Goal: Task Accomplishment & Management: Use online tool/utility

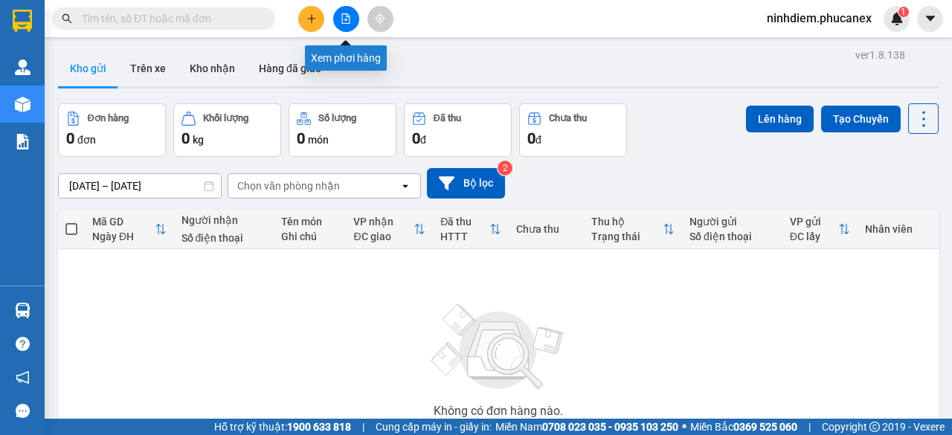
click at [356, 17] on button at bounding box center [346, 19] width 26 height 26
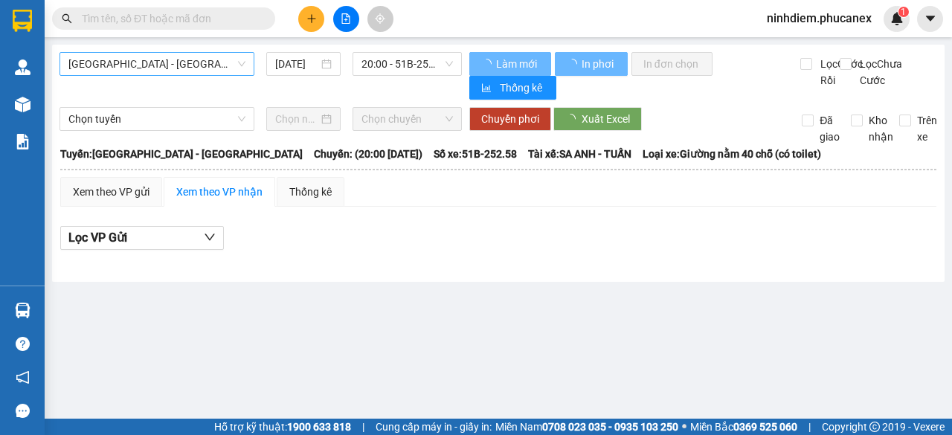
click at [183, 60] on span "Nha Trang - Sài Gòn" at bounding box center [156, 64] width 177 height 22
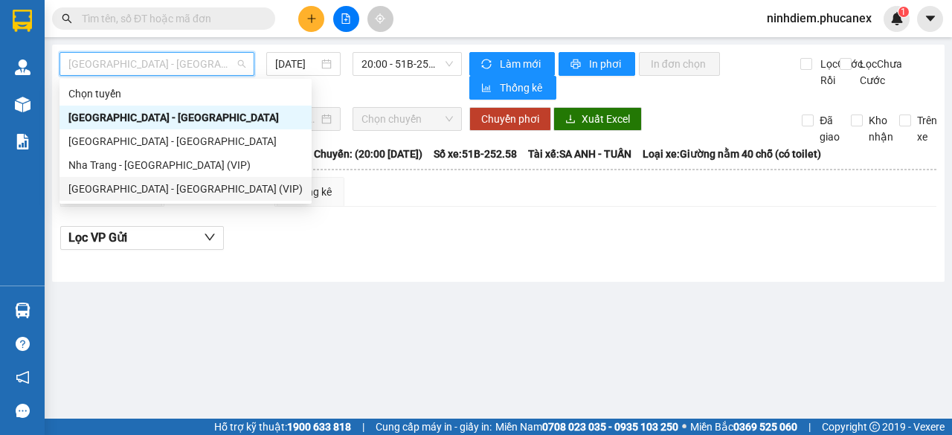
click at [114, 190] on div "Sài Gòn - Nha Trang (VIP)" at bounding box center [185, 189] width 234 height 16
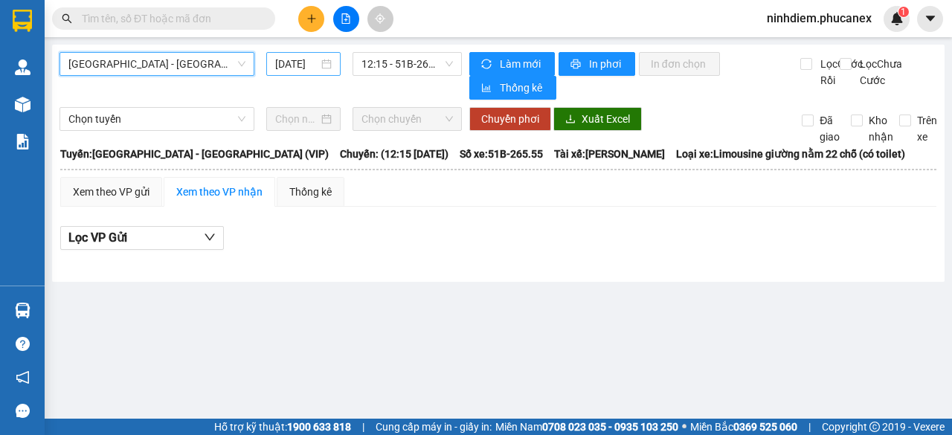
click at [304, 66] on input "14/08/2025" at bounding box center [296, 64] width 43 height 16
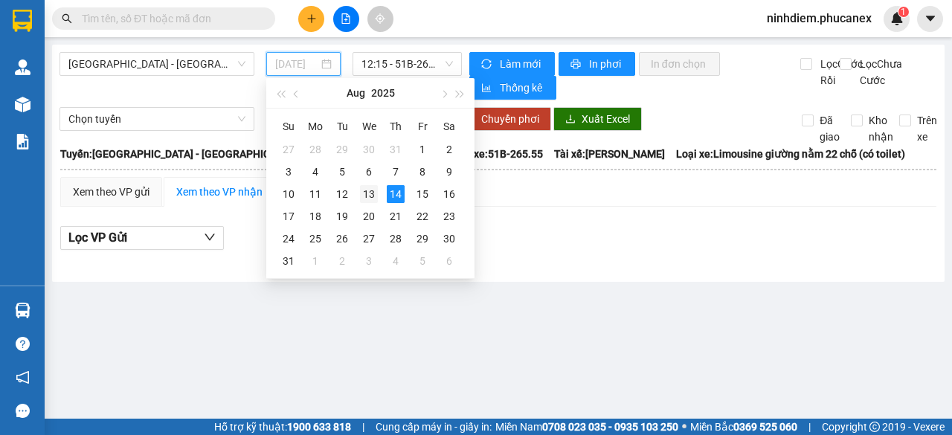
click at [363, 194] on div "13" at bounding box center [369, 194] width 18 height 18
type input "13/08/2025"
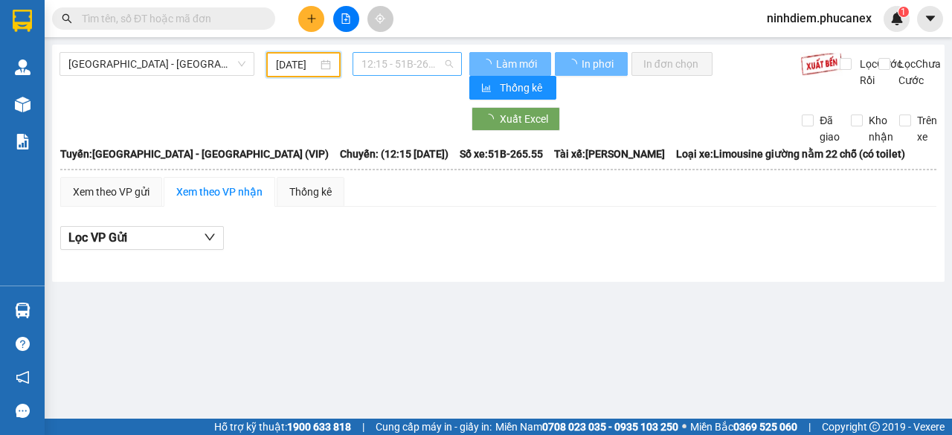
click at [395, 66] on span "12:15 - 51B-265.55" at bounding box center [407, 64] width 91 height 22
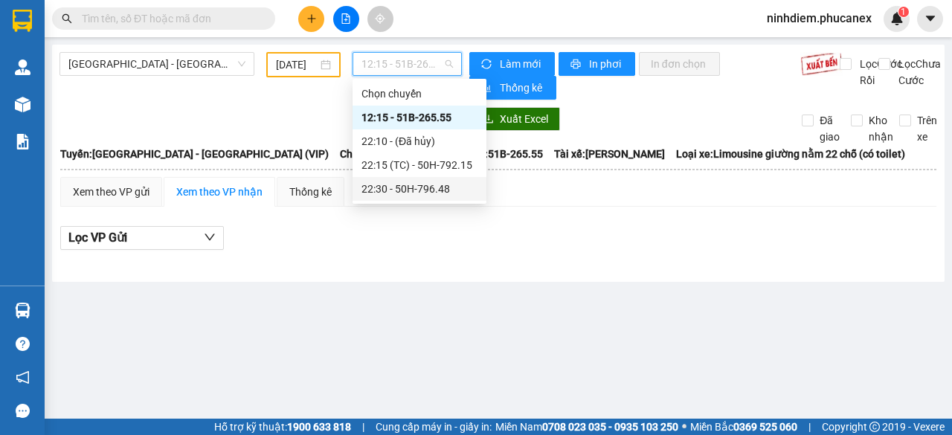
click at [385, 184] on div "22:30 - 50H-796.48" at bounding box center [420, 189] width 116 height 16
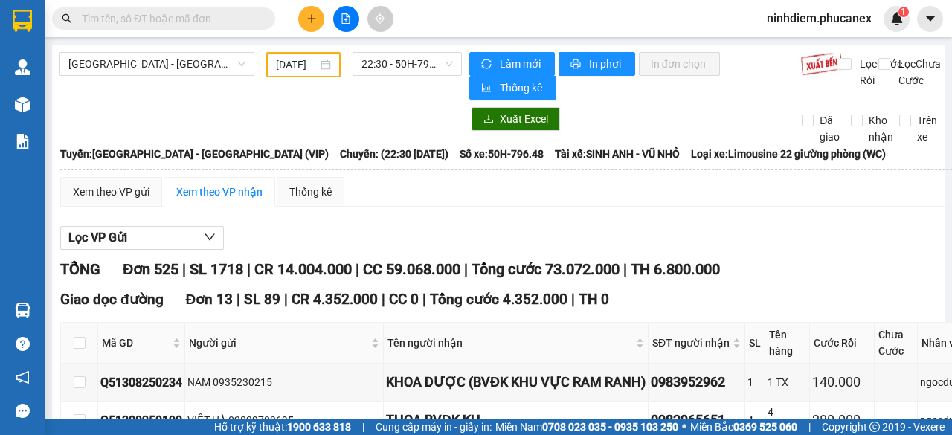
click at [534, 202] on div "Xem theo VP gửi Xem theo VP nhận Thống kê" at bounding box center [737, 192] width 1354 height 30
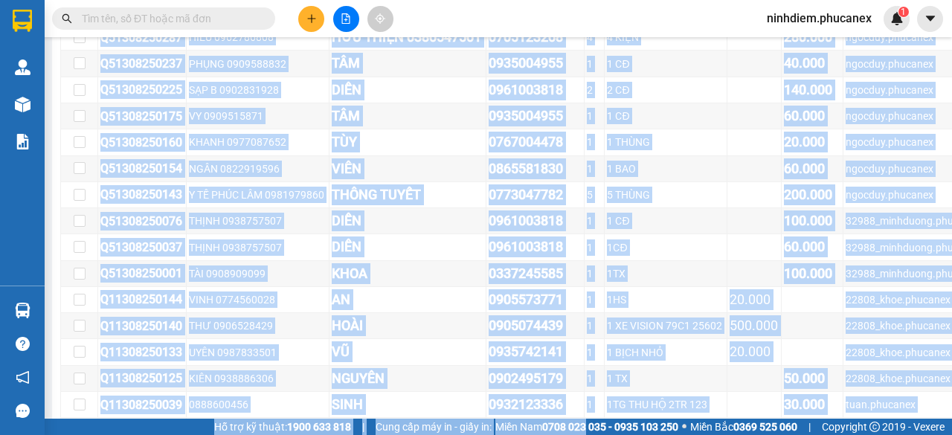
scroll to position [15604, 0]
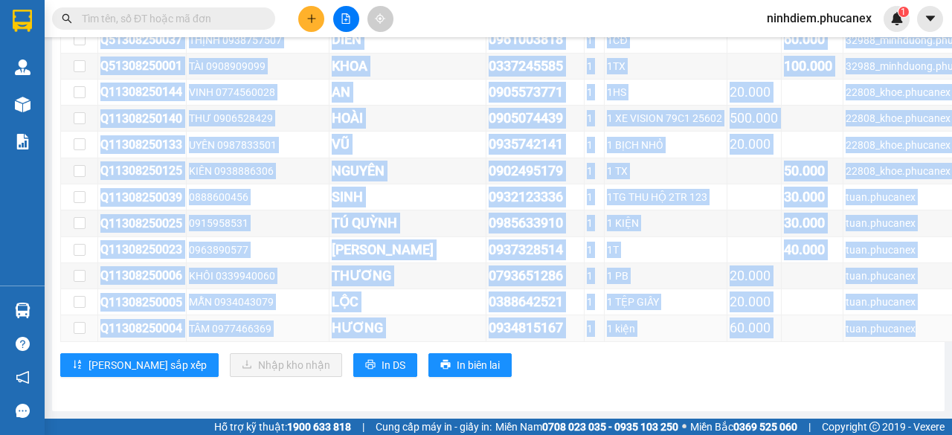
drag, startPoint x: 101, startPoint y: 130, endPoint x: 925, endPoint y: 309, distance: 842.9
click at [923, 321] on tbody "Q51308250328 HOA THIÊN 0377135592 HÀ 0368441124 1 1 THÙNG 33.000 ngocduy.phucan…" at bounding box center [737, 66] width 1353 height 551
copy tbody "Q51308250328 HOA THIÊN 0377135592 HÀ 0368441124 1 1 THÙNG 33.000 ngocduy.phucan…"
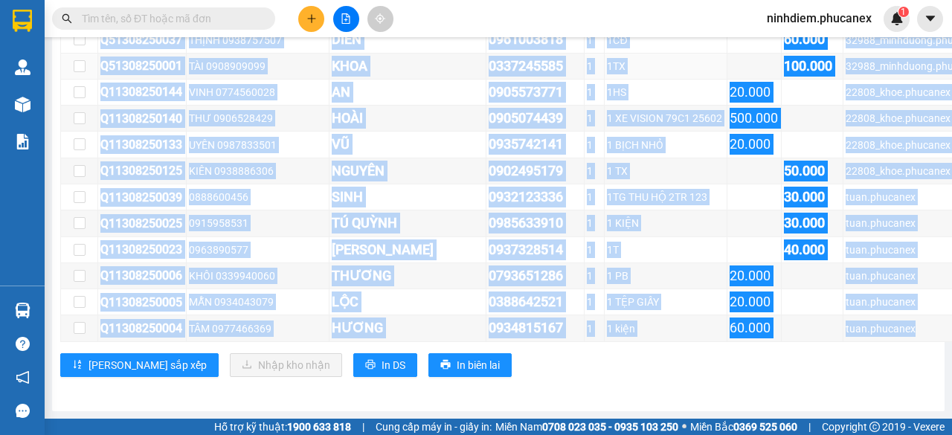
scroll to position [15232, 0]
